Goal: Transaction & Acquisition: Purchase product/service

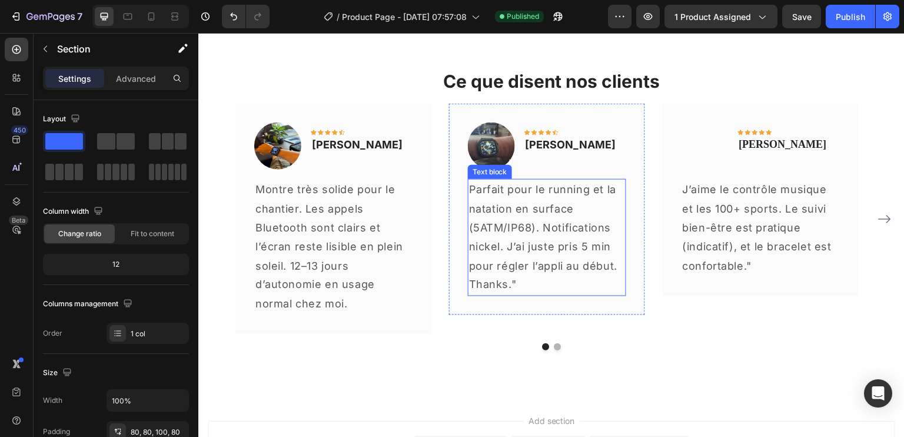
scroll to position [2240, 0]
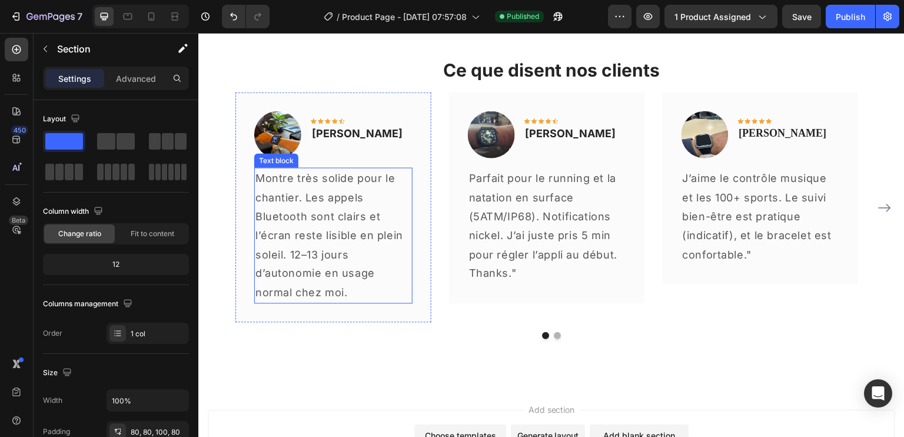
click at [349, 226] on p "Montre très solide pour le chantier. Les appels Bluetooth sont clairs et l’écra…" at bounding box center [333, 236] width 156 height 134
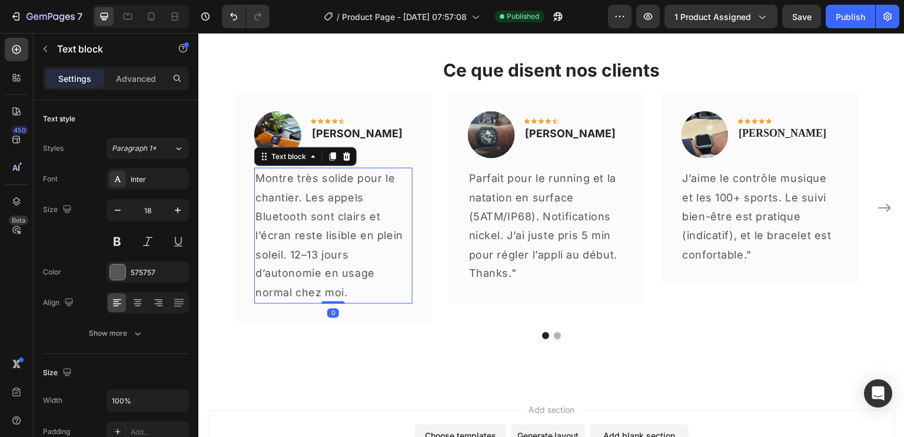
click at [320, 205] on p "Montre très solide pour le chantier. Les appels Bluetooth sont clairs et l’écra…" at bounding box center [333, 236] width 156 height 134
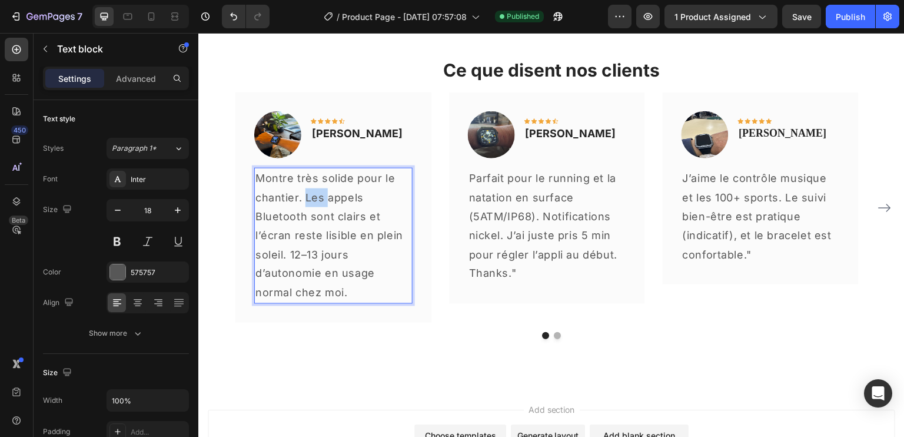
click at [320, 205] on p "Montre très solide pour le chantier. Les appels Bluetooth sont clairs et l’écra…" at bounding box center [333, 236] width 156 height 134
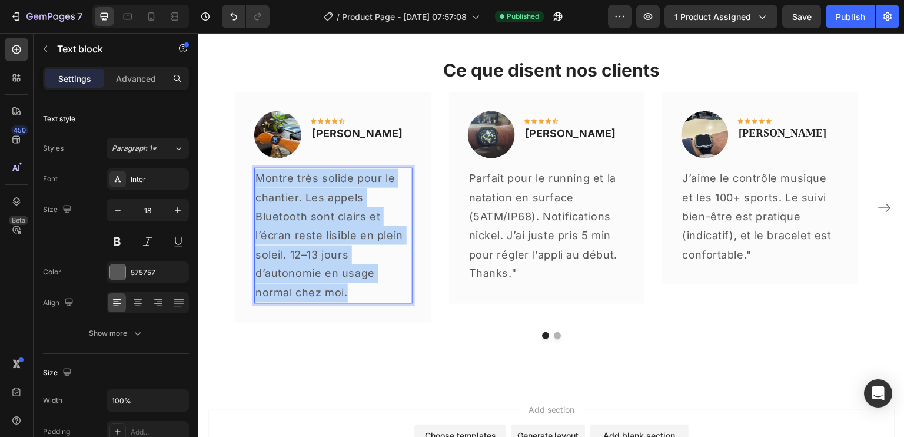
click at [320, 205] on p "Montre très solide pour le chantier. Les appels Bluetooth sont clairs et l’écra…" at bounding box center [333, 236] width 156 height 134
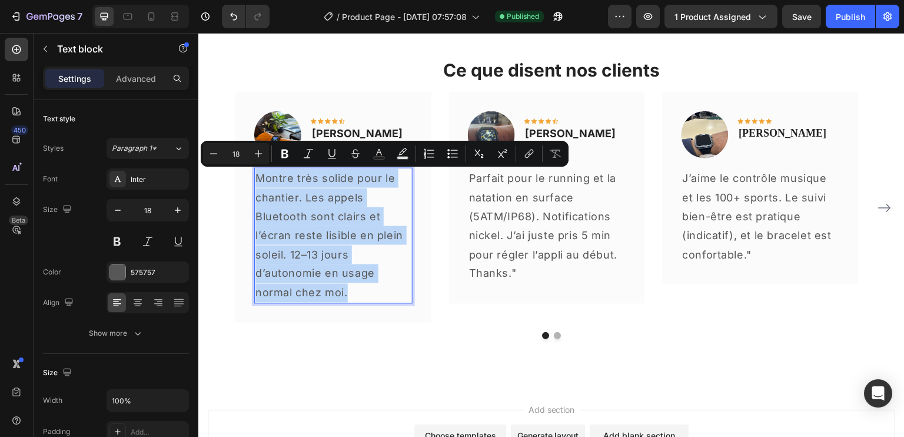
copy p "Montre très solide pour le chantier. Les appels Bluetooth sont clairs et l’écra…"
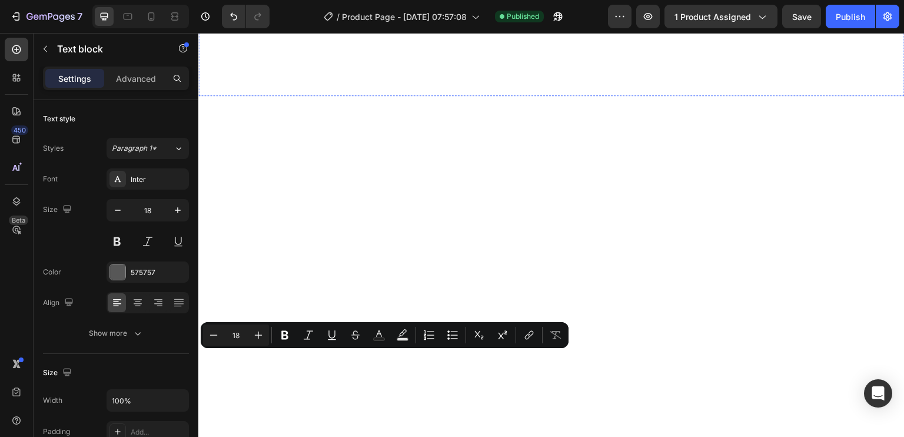
type input "16"
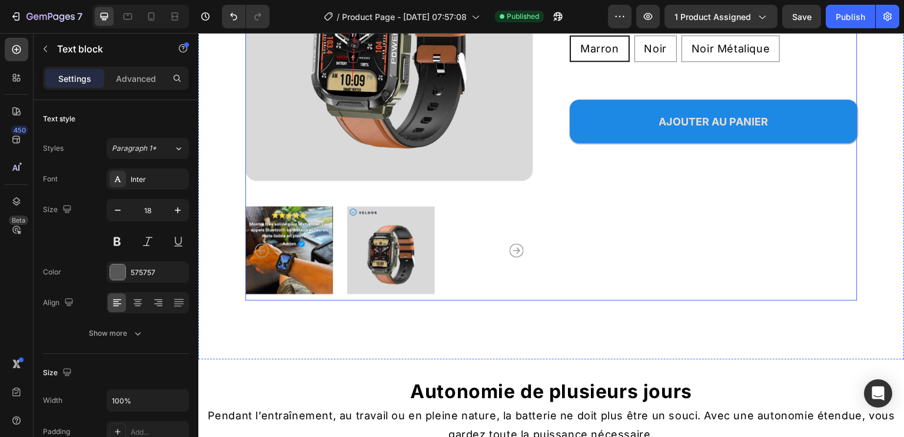
scroll to position [235, 0]
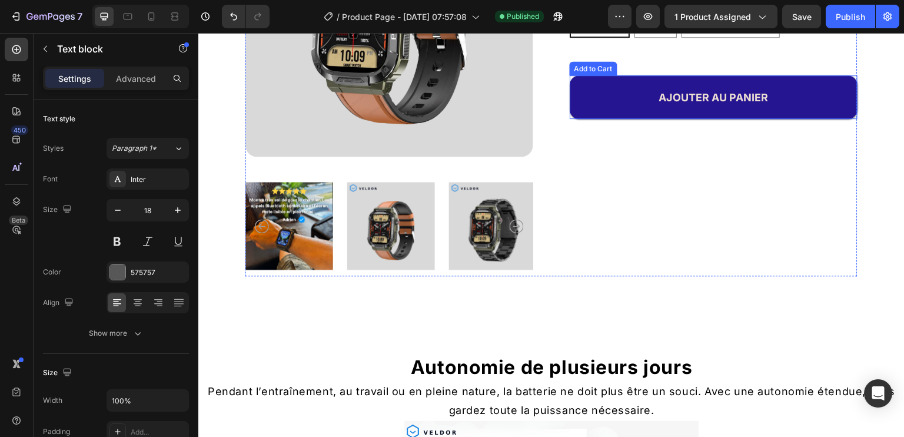
click at [598, 107] on button "AJOUTER AU PANIER" at bounding box center [714, 97] width 288 height 44
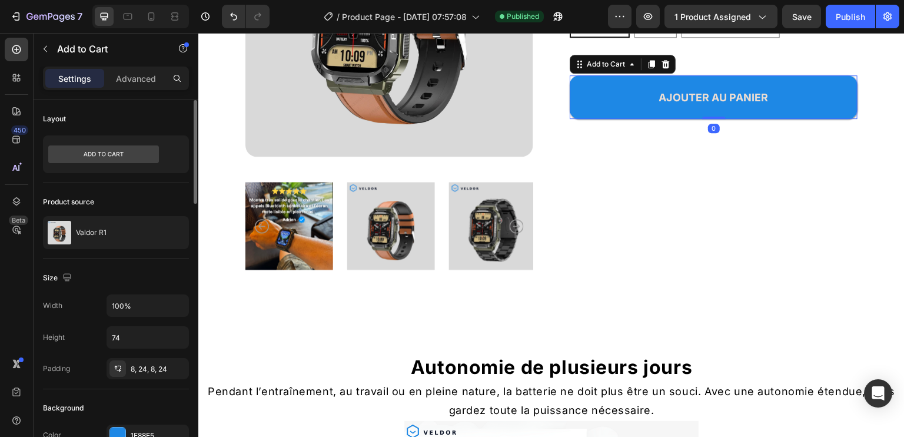
scroll to position [177, 0]
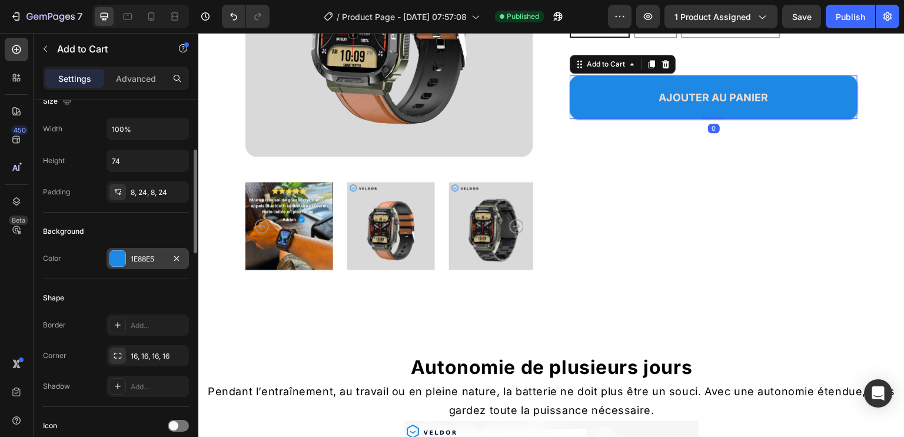
click at [141, 250] on div "1E88E5" at bounding box center [148, 258] width 82 height 21
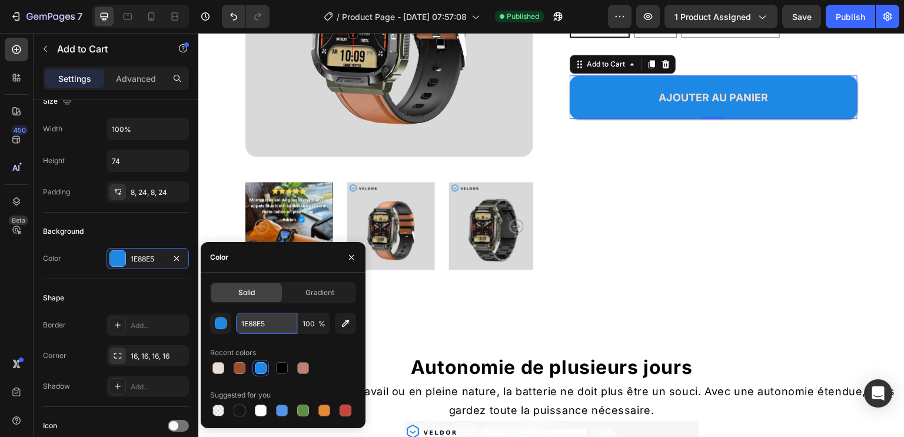
click at [252, 325] on input "1E88E5" at bounding box center [266, 322] width 61 height 21
click at [253, 325] on input "1E88E5" at bounding box center [266, 322] width 61 height 21
